Goal: Task Accomplishment & Management: Manage account settings

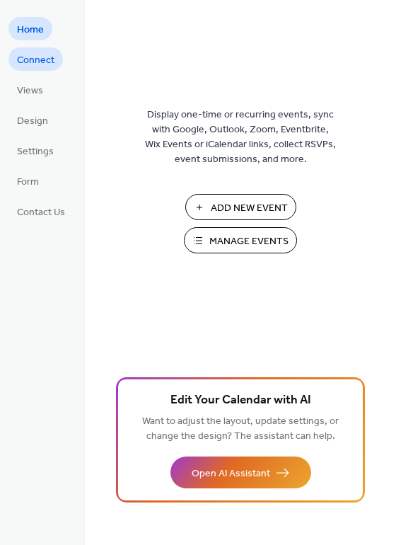
click at [43, 53] on span "Connect" at bounding box center [35, 60] width 37 height 15
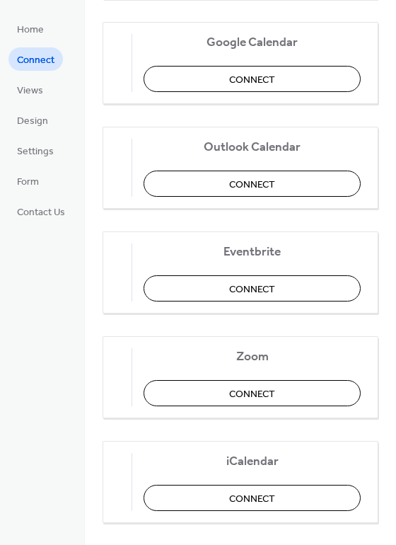
scroll to position [228, 0]
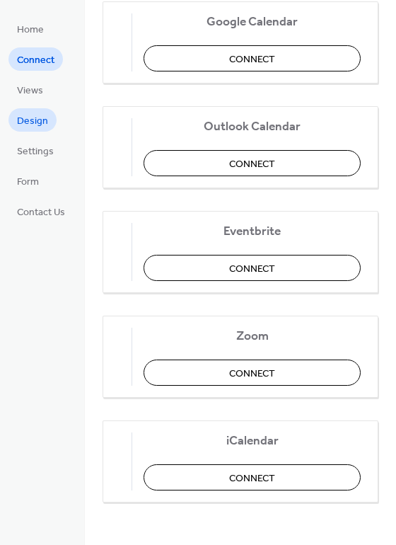
click at [35, 127] on span "Design" at bounding box center [32, 121] width 31 height 15
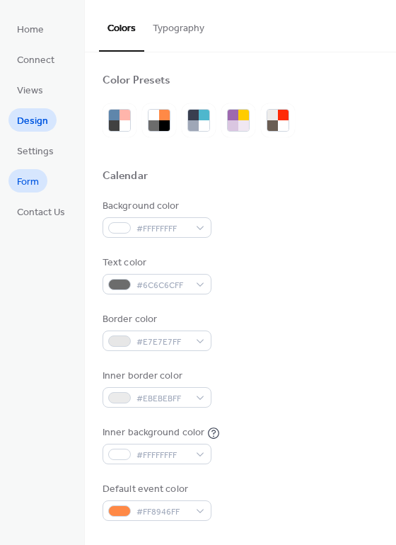
click at [29, 184] on span "Form" at bounding box center [28, 182] width 22 height 15
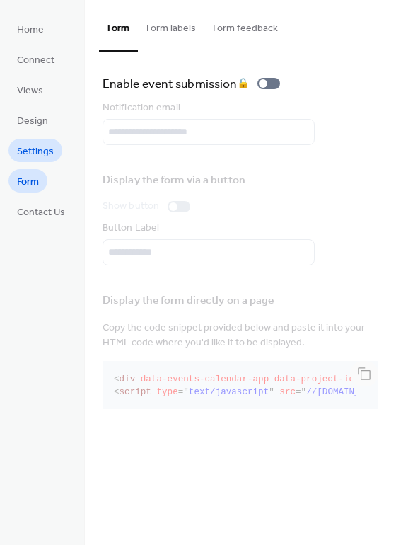
click at [35, 145] on span "Settings" at bounding box center [35, 151] width 37 height 15
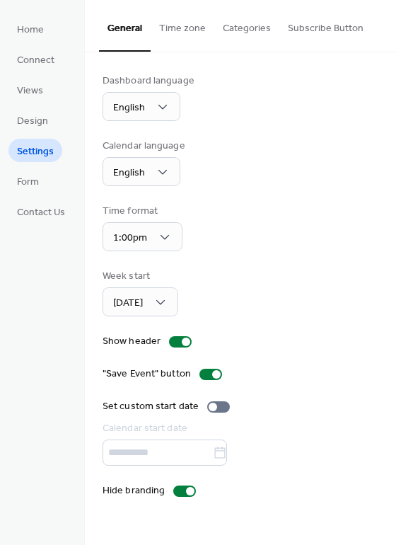
click at [246, 28] on button "Categories" at bounding box center [246, 25] width 65 height 50
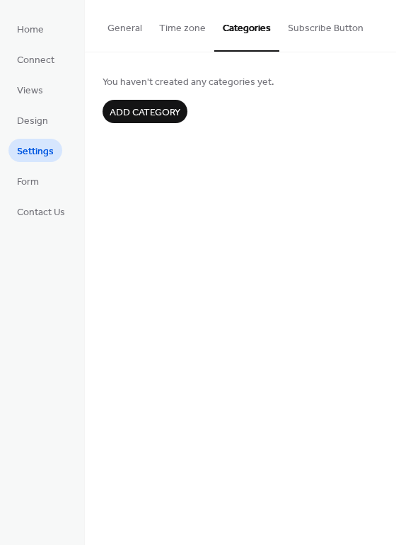
click at [303, 23] on button "Subscribe Button" at bounding box center [325, 25] width 93 height 50
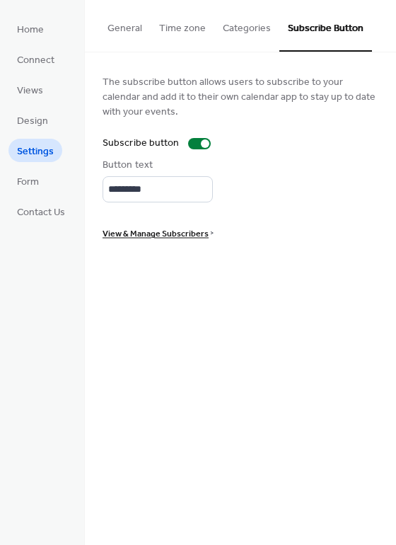
click at [131, 29] on button "General" at bounding box center [125, 25] width 52 height 50
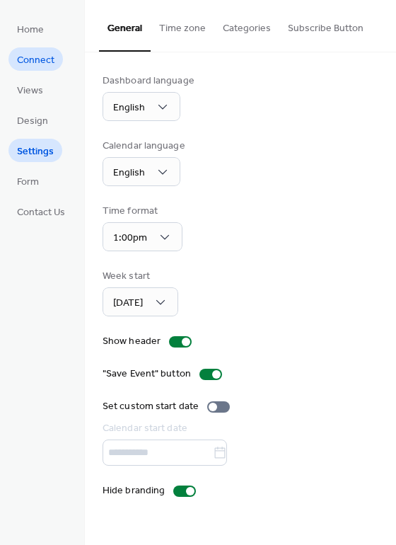
click at [34, 57] on span "Connect" at bounding box center [35, 60] width 37 height 15
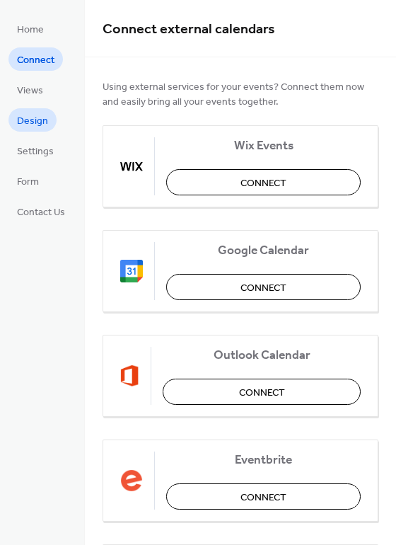
click at [28, 114] on span "Design" at bounding box center [32, 121] width 31 height 15
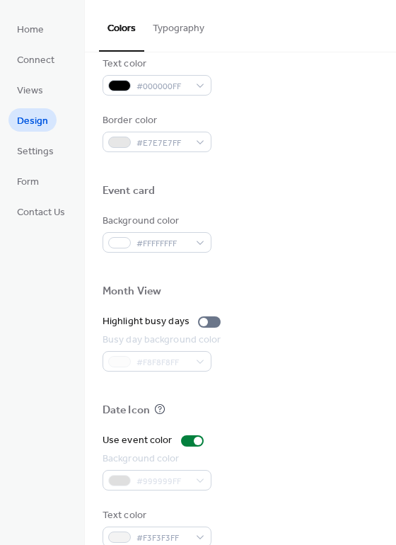
scroll to position [605, 0]
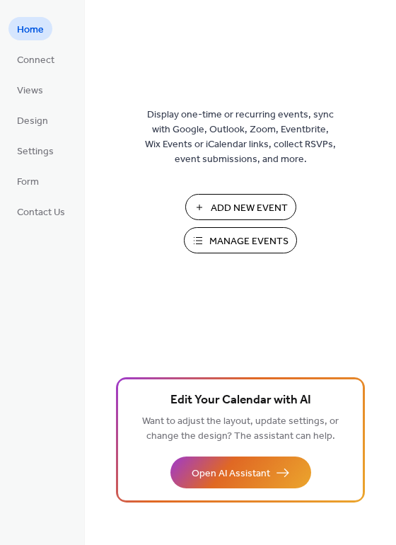
click at [231, 240] on span "Manage Events" at bounding box center [248, 241] width 79 height 15
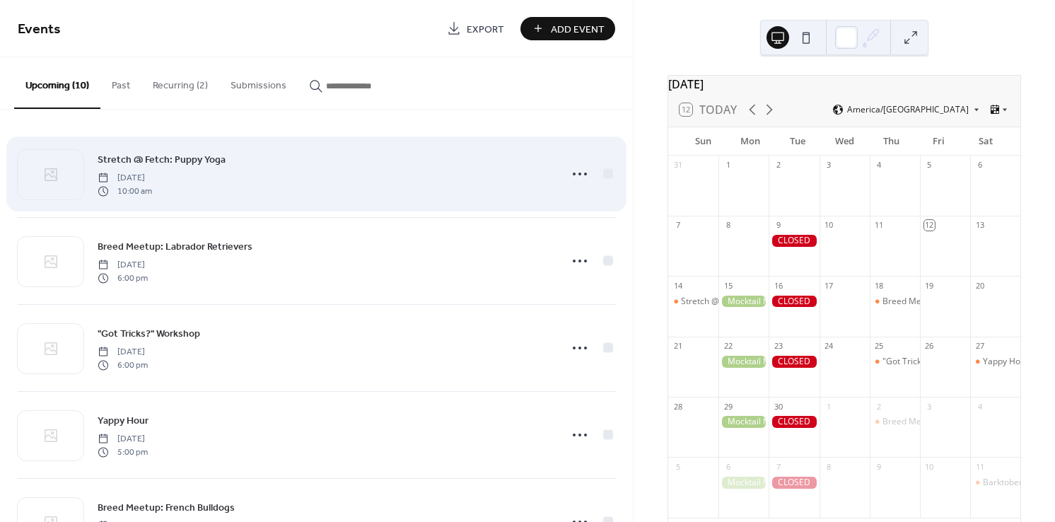
click at [324, 163] on div "Stretch @ Fetch: Puppy Yoga [DATE] 10:00 am" at bounding box center [325, 173] width 454 height 45
click at [571, 172] on icon at bounding box center [580, 174] width 23 height 23
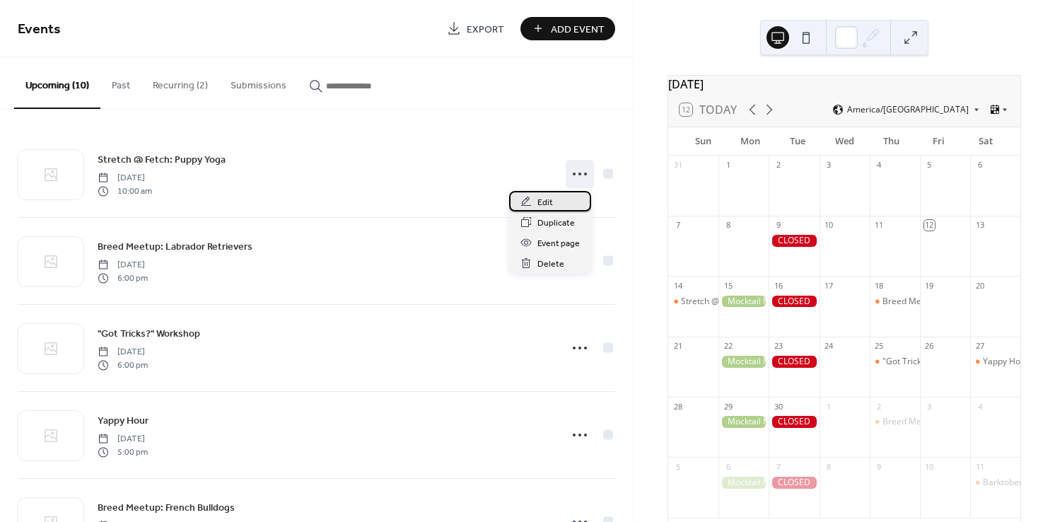
click at [548, 199] on span "Edit" at bounding box center [545, 202] width 16 height 15
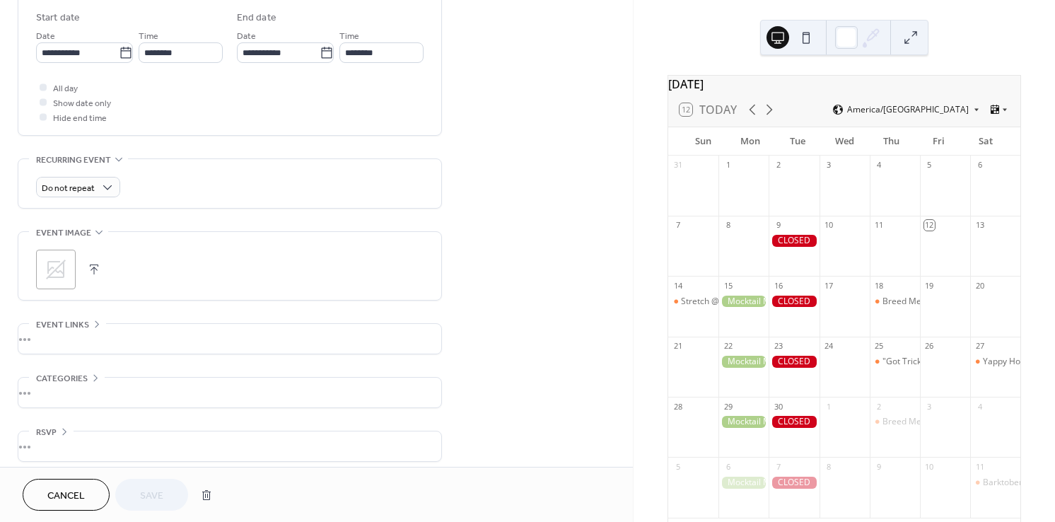
scroll to position [477, 0]
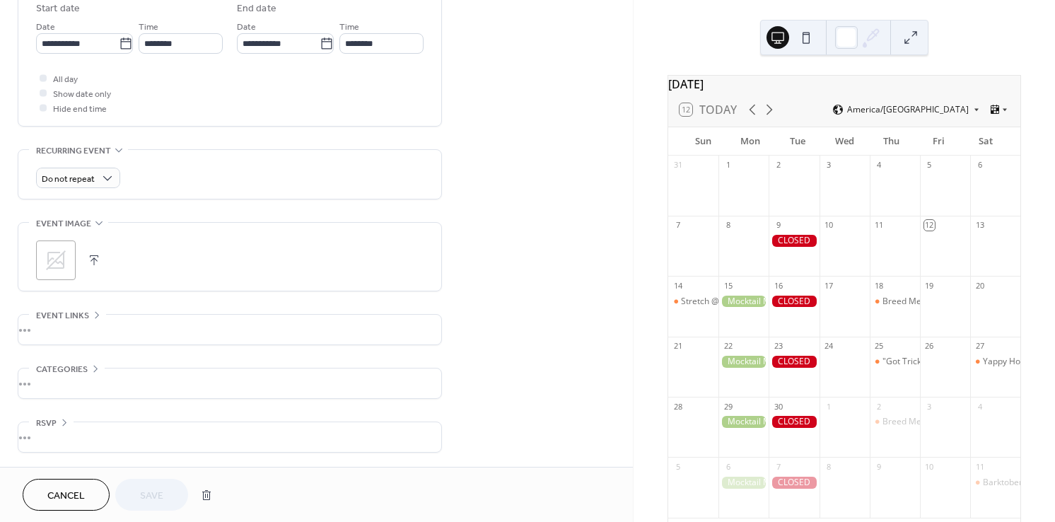
click at [55, 431] on div "•••" at bounding box center [229, 437] width 423 height 30
click at [96, 446] on div at bounding box center [99, 447] width 8 height 8
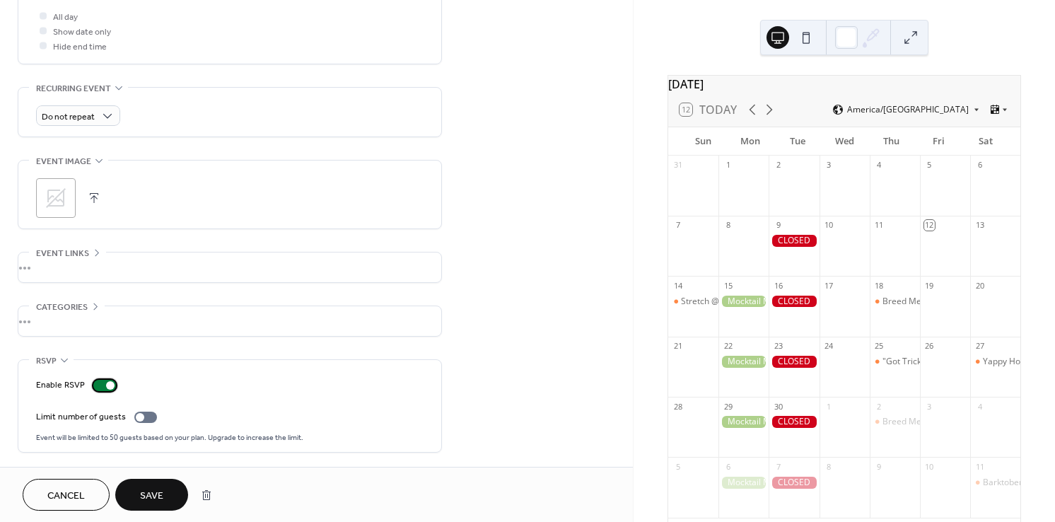
click at [102, 383] on div at bounding box center [104, 385] width 23 height 11
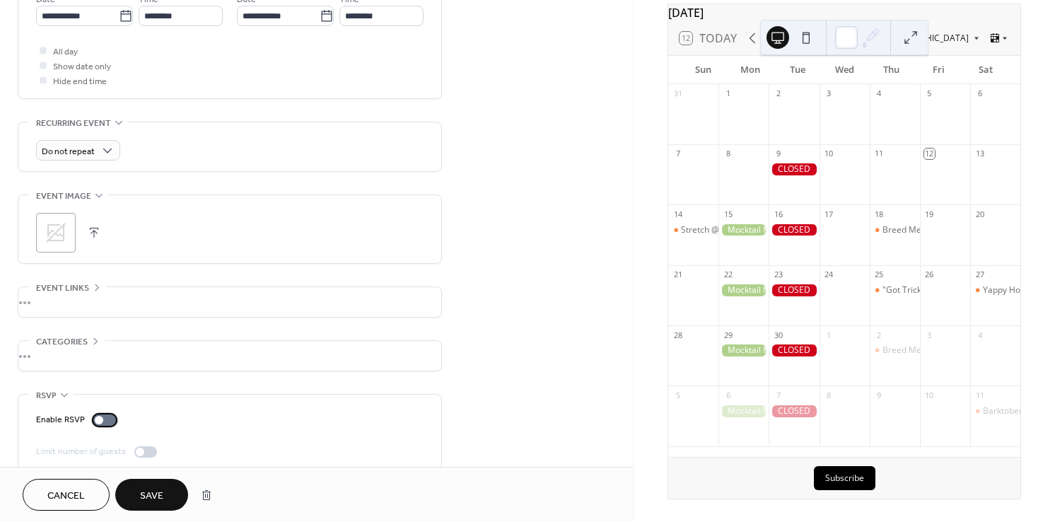
scroll to position [523, 0]
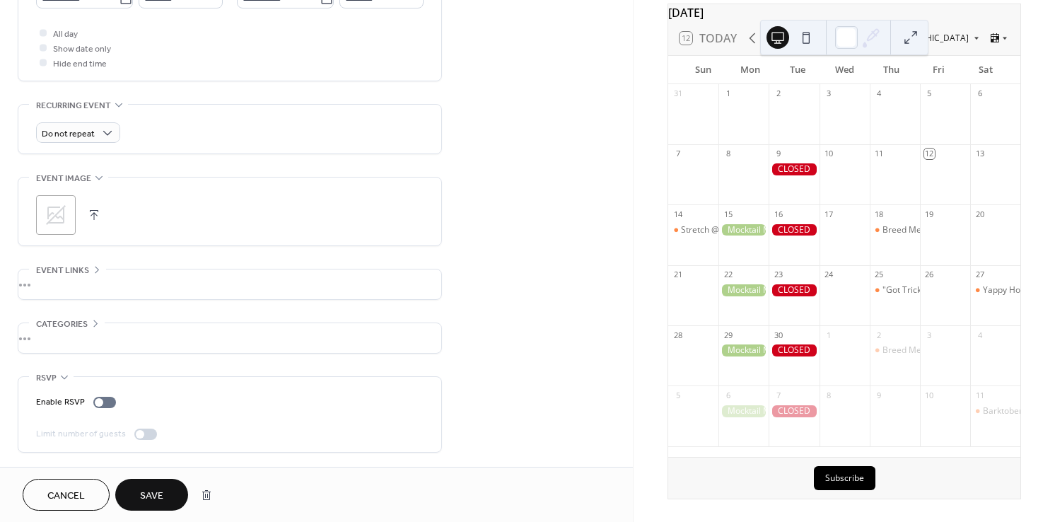
click at [76, 272] on div "•••" at bounding box center [229, 284] width 423 height 30
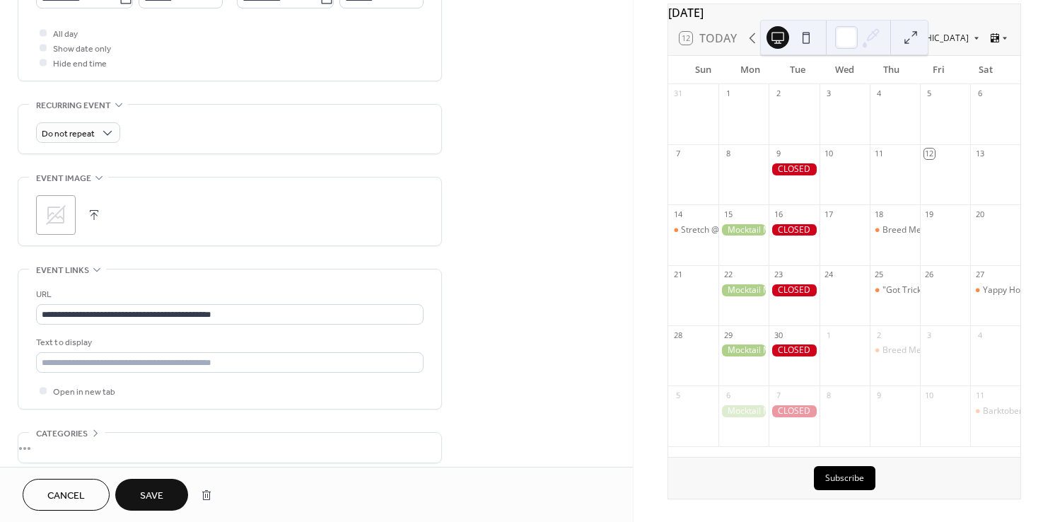
click at [168, 500] on button "Save" at bounding box center [151, 495] width 73 height 32
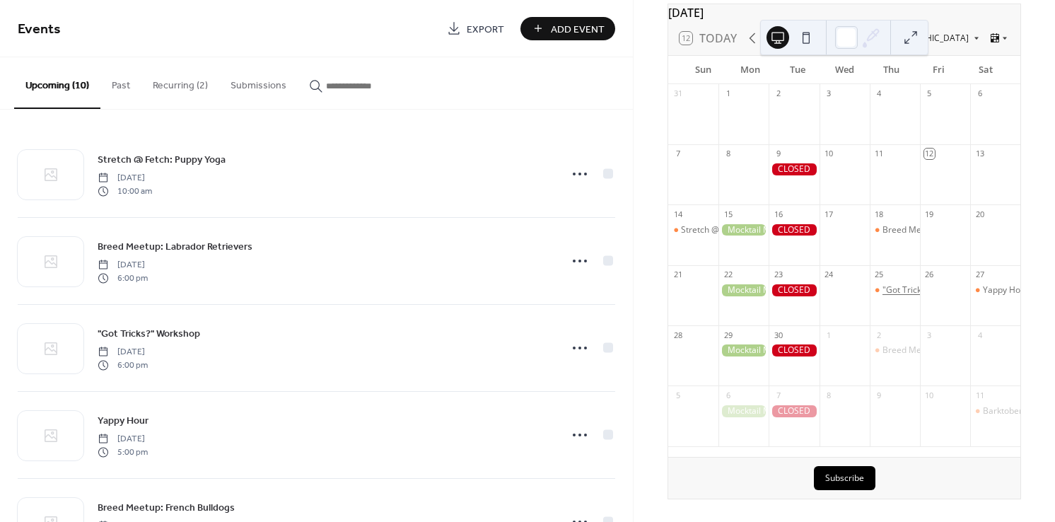
click at [894, 292] on div ""Got Tricks?" Workshop" at bounding box center [929, 290] width 92 height 12
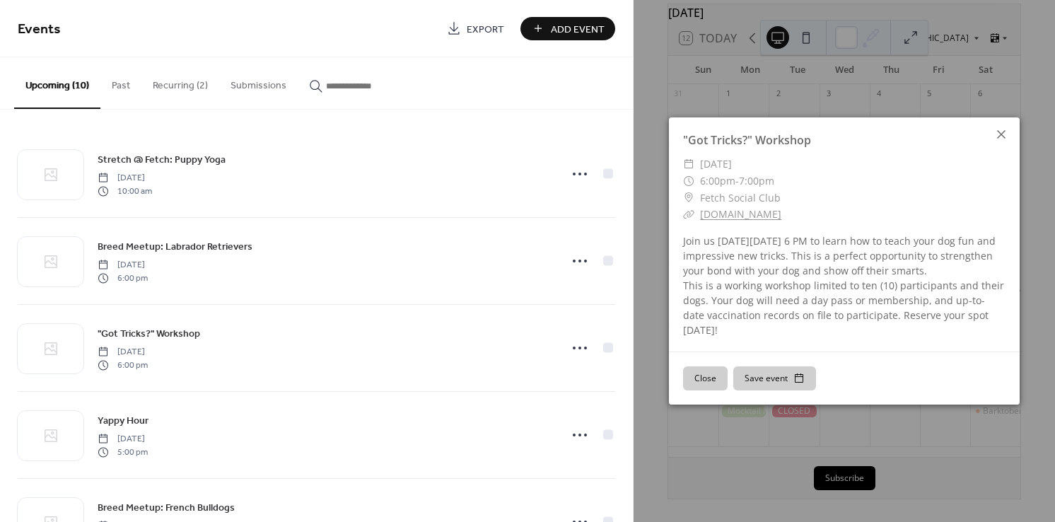
click at [1000, 132] on div at bounding box center [1001, 134] width 20 height 20
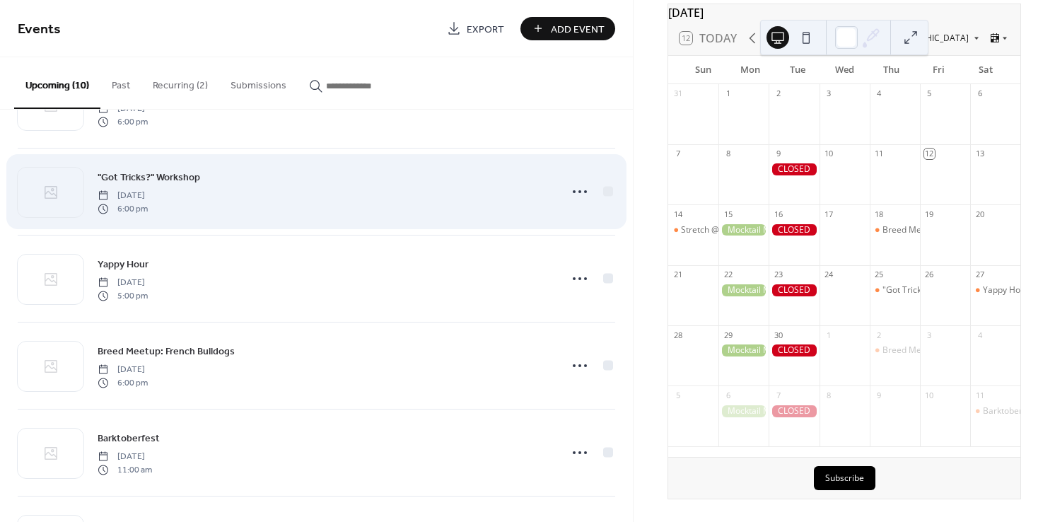
scroll to position [165, 0]
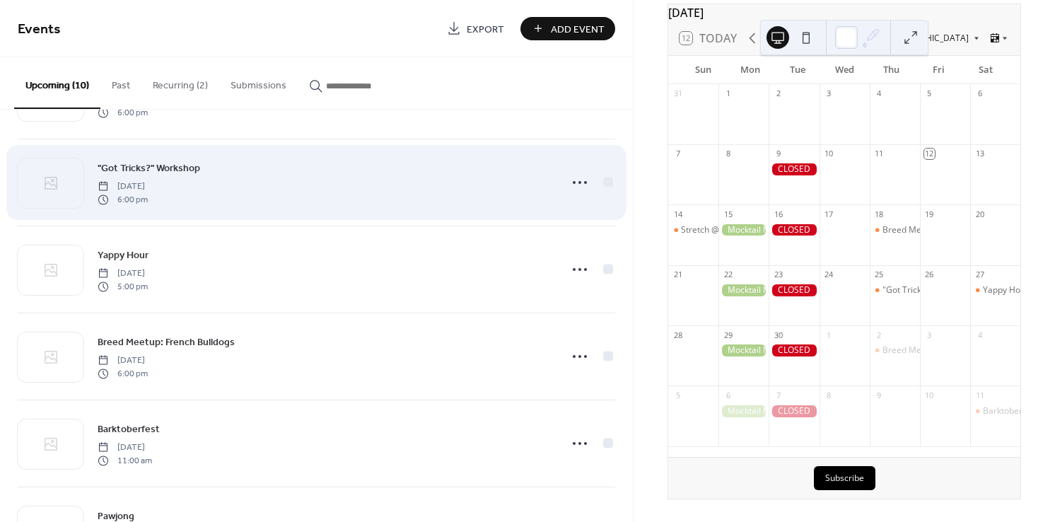
click at [313, 176] on div ""Got Tricks?" Workshop Thursday, September 25, 2025 6:00 pm" at bounding box center [325, 182] width 454 height 45
click at [178, 166] on span ""Got Tricks?" Workshop" at bounding box center [149, 168] width 103 height 15
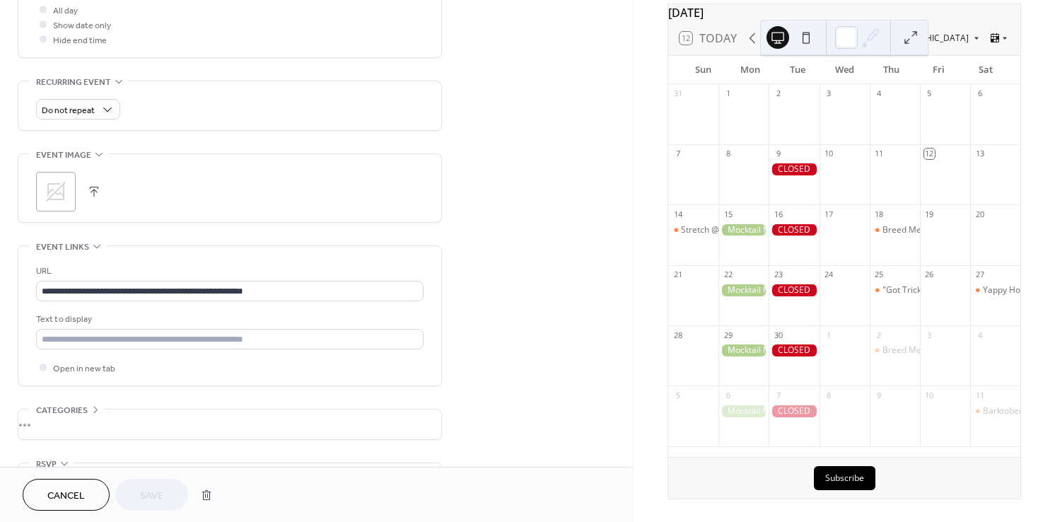
scroll to position [563, 0]
